Goal: Information Seeking & Learning: Learn about a topic

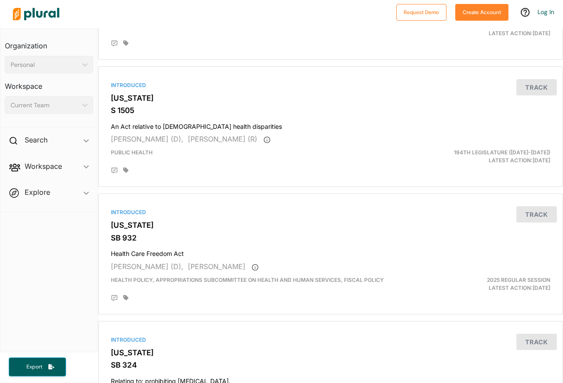
scroll to position [2118, 0]
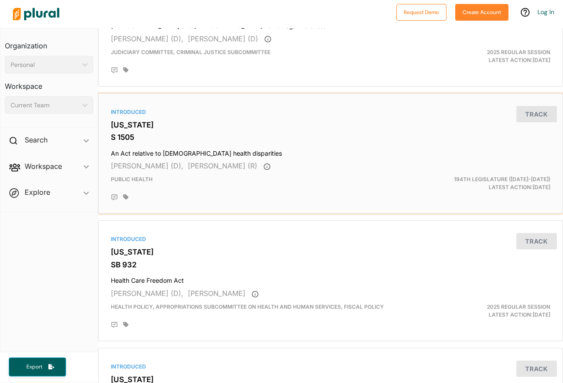
click at [119, 111] on div "Introduced" at bounding box center [330, 112] width 439 height 8
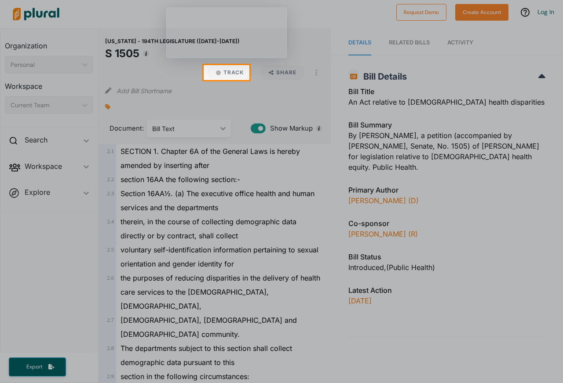
drag, startPoint x: 562, startPoint y: 76, endPoint x: 561, endPoint y: 93, distance: 17.2
click at [561, 383] on div at bounding box center [281, 383] width 563 height 0
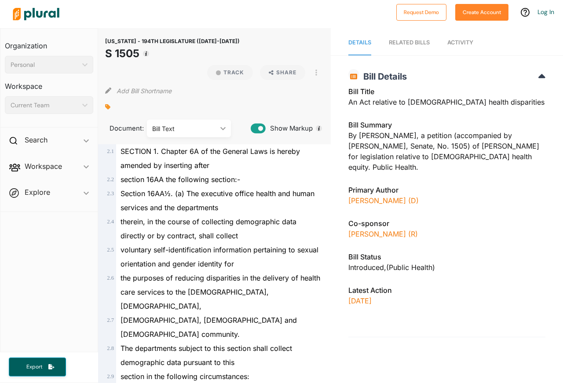
click at [221, 128] on icon "ic_keyboard_arrow_down" at bounding box center [221, 129] width 9 height 4
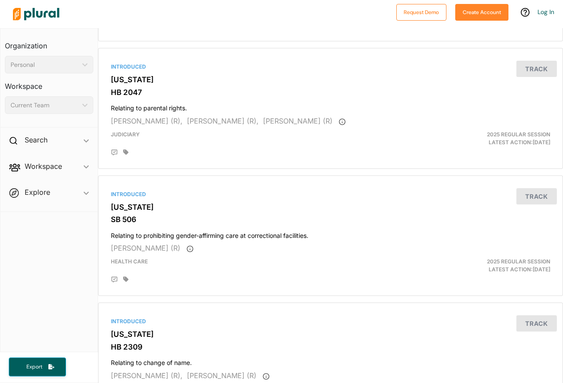
scroll to position [3042, 0]
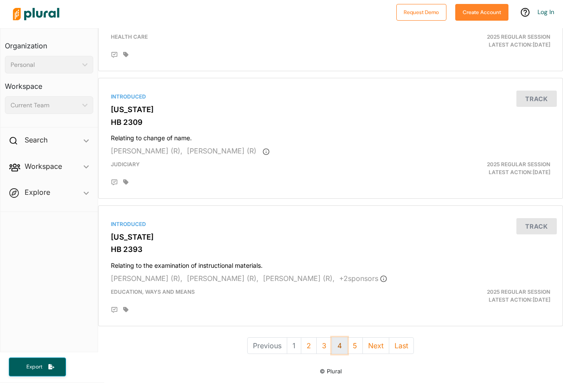
click at [335, 342] on button "4" at bounding box center [340, 345] width 16 height 17
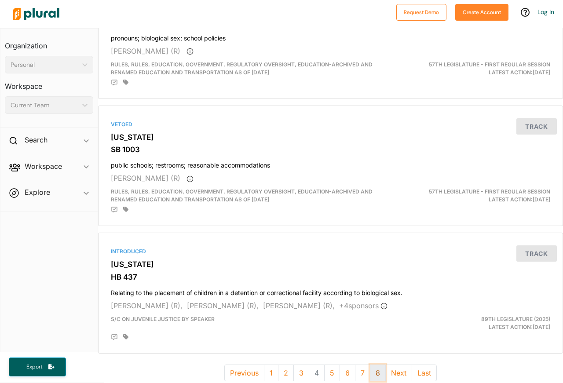
click at [372, 372] on button "8" at bounding box center [378, 373] width 16 height 17
